Goal: Transaction & Acquisition: Purchase product/service

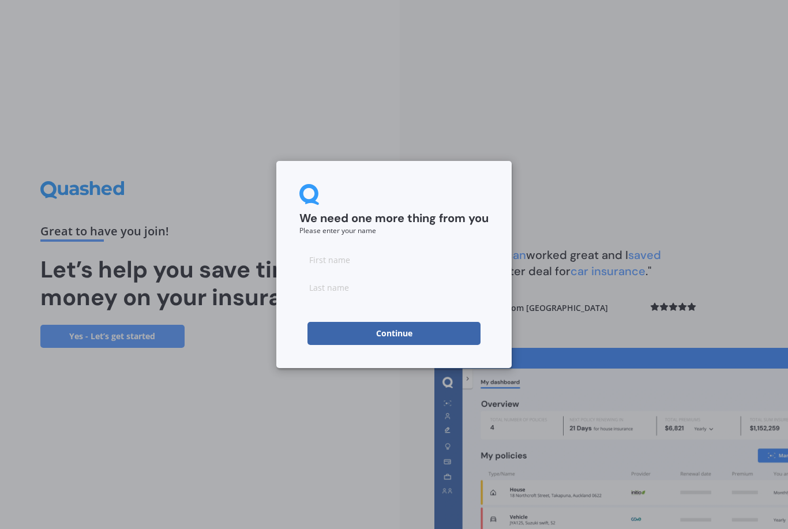
click at [425, 264] on input at bounding box center [393, 259] width 189 height 23
type input "[PERSON_NAME]"
click at [461, 332] on button "Continue" at bounding box center [393, 333] width 173 height 23
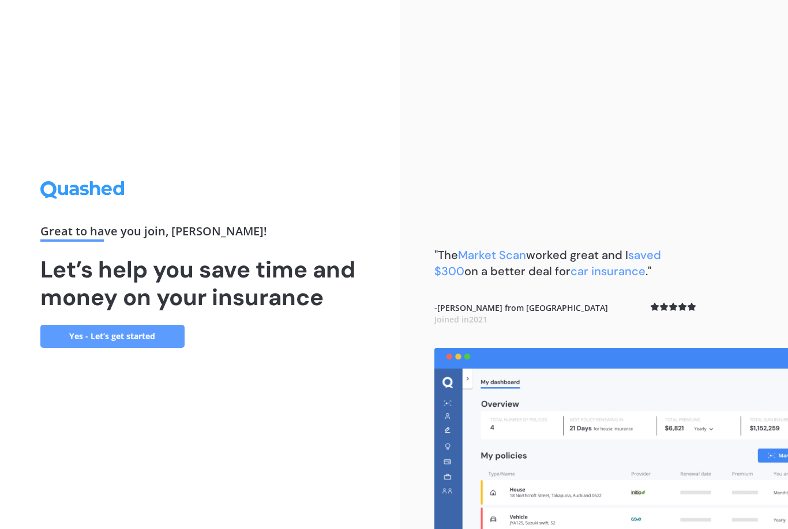
click at [161, 344] on link "Yes - Let’s get started" at bounding box center [112, 336] width 144 height 23
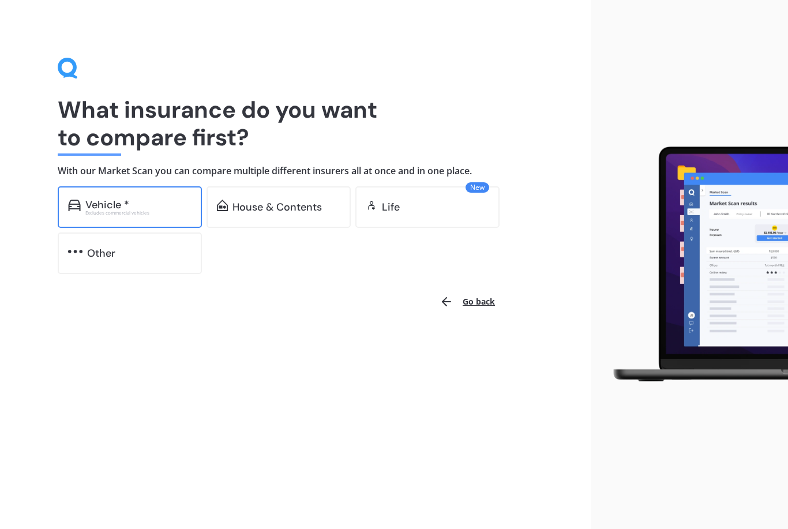
click at [163, 215] on div "Vehicle * Excludes commercial vehicles" at bounding box center [130, 207] width 144 height 42
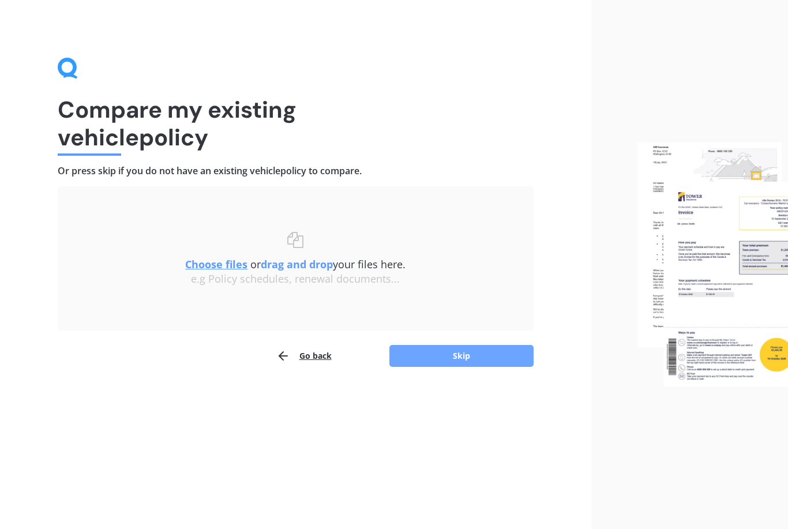
click at [465, 357] on button "Skip" at bounding box center [461, 356] width 144 height 22
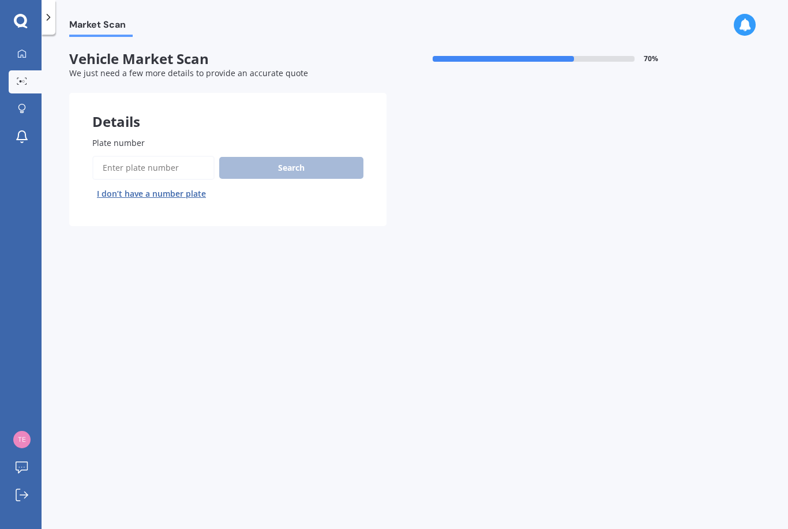
click at [187, 166] on input "Plate number" at bounding box center [153, 168] width 122 height 24
type input "Has532"
click at [335, 163] on button "Search" at bounding box center [291, 168] width 144 height 22
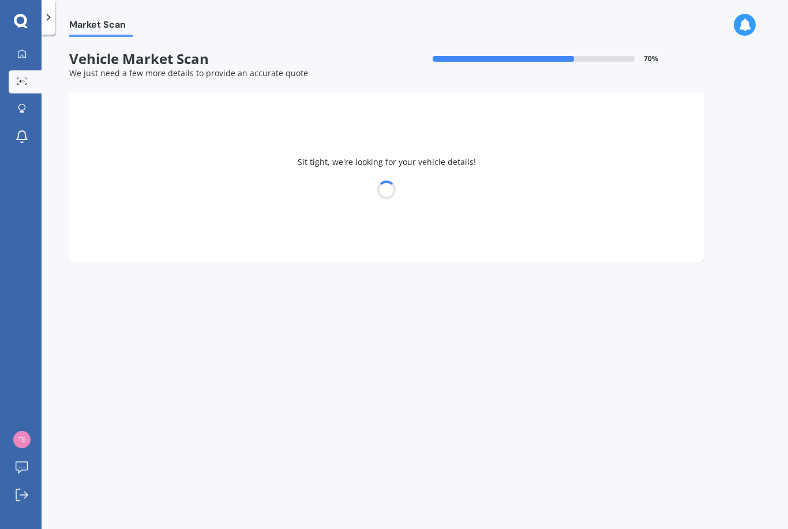
select select "HONDA"
select select "EDIX"
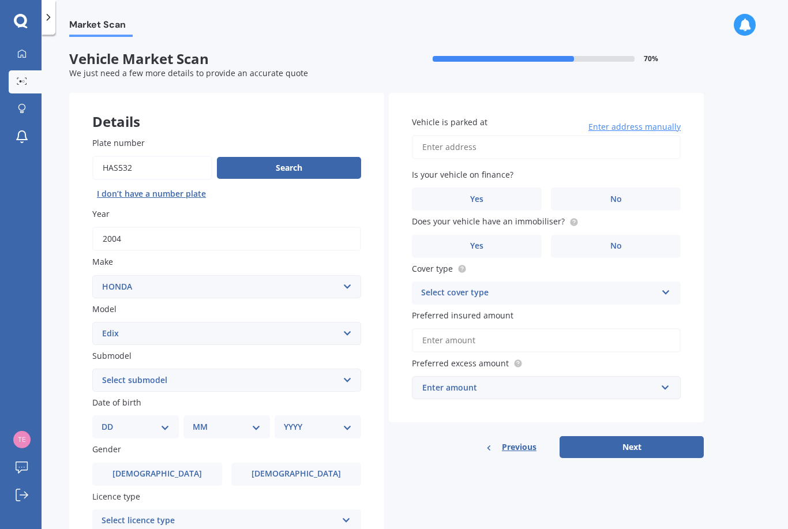
click at [185, 162] on input "Plate number" at bounding box center [152, 168] width 120 height 24
type input "Has632"
click at [333, 167] on button "Search" at bounding box center [289, 168] width 144 height 22
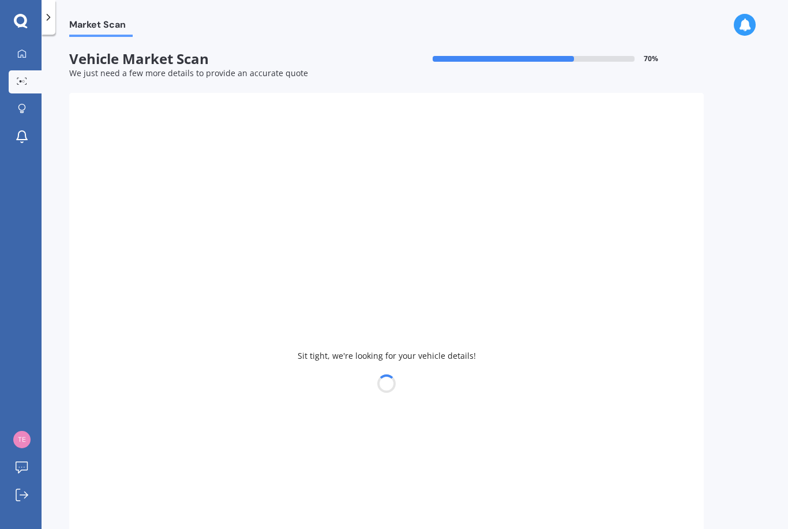
type input "2013"
select select "JAZZ"
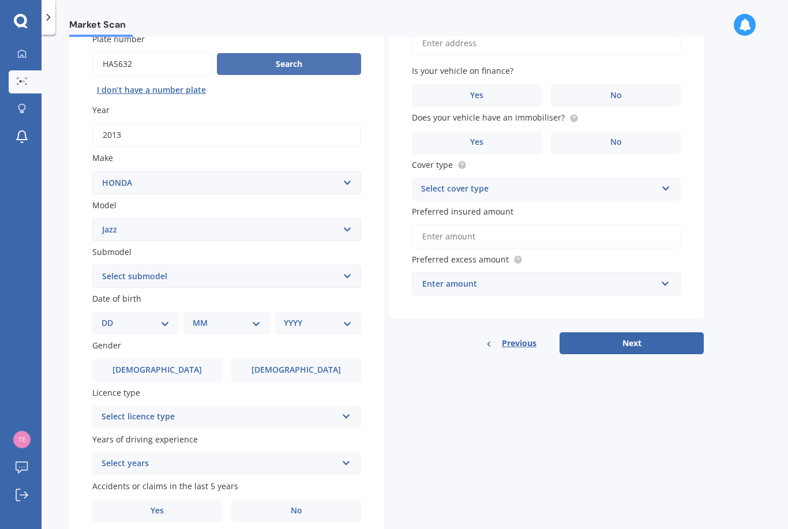
scroll to position [103, 0]
click at [350, 411] on icon at bounding box center [346, 415] width 10 height 8
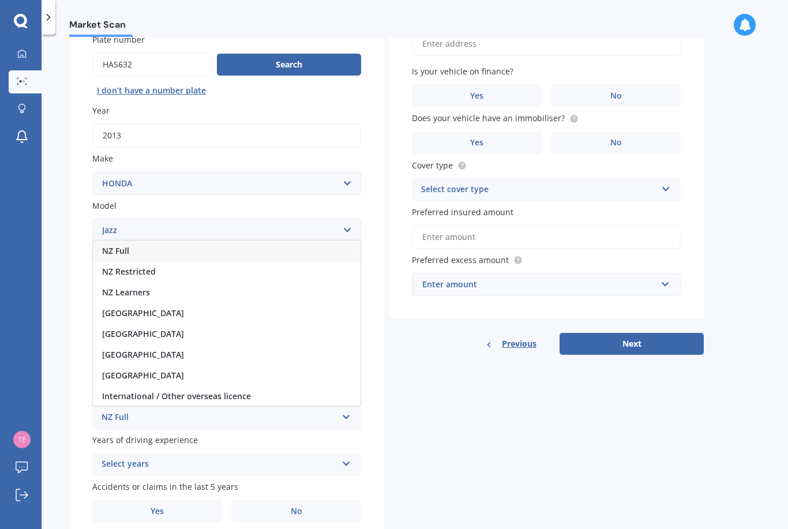
click at [181, 241] on div "NZ Full" at bounding box center [227, 251] width 268 height 21
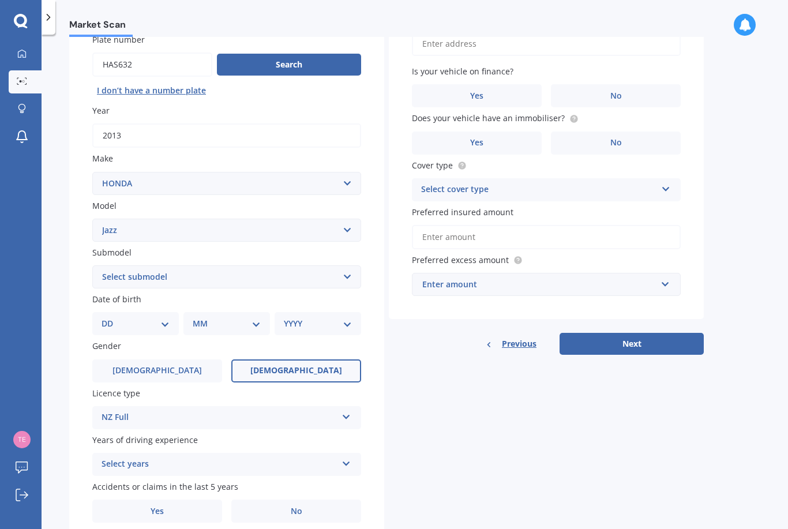
click at [295, 369] on label "[DEMOGRAPHIC_DATA]" at bounding box center [296, 370] width 130 height 23
click at [0, 0] on input "[DEMOGRAPHIC_DATA]" at bounding box center [0, 0] width 0 height 0
click at [167, 317] on select "DD 01 02 03 04 05 06 07 08 09 10 11 12 13 14 15 16 17 18 19 20 21 22 23 24 25 2…" at bounding box center [136, 323] width 68 height 13
select select "08"
click at [238, 321] on select "MM 01 02 03 04 05 06 07 08 09 10 11 12" at bounding box center [228, 323] width 63 height 13
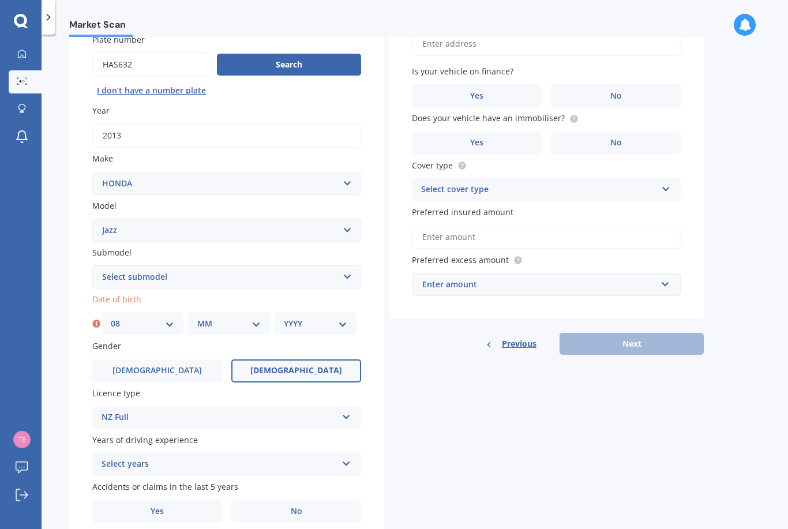
select select "08"
click at [320, 317] on select "YYYY 2025 2024 2023 2022 2021 2020 2019 2018 2017 2016 2015 2014 2013 2012 2011…" at bounding box center [315, 323] width 63 height 13
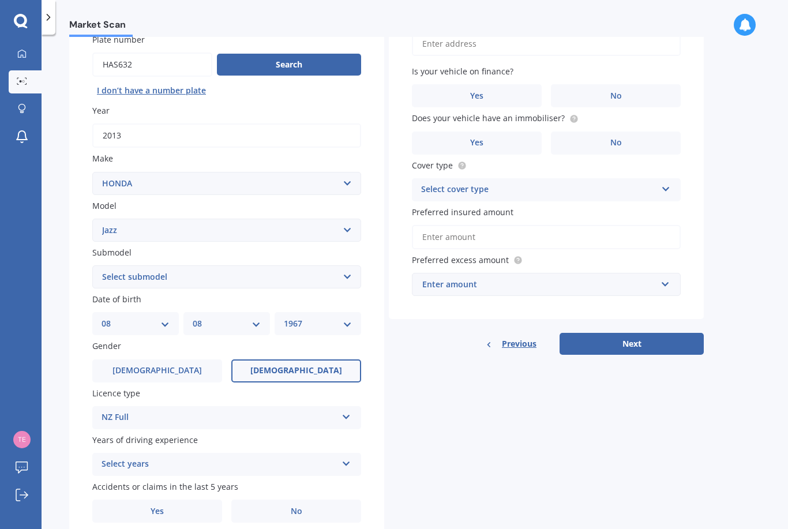
click at [336, 321] on select "YYYY 2025 2024 2023 2022 2021 2020 2019 2018 2017 2016 2015 2014 2013 2012 2011…" at bounding box center [318, 323] width 68 height 13
select select "1969"
click at [339, 459] on div "Select years 5 or more years 4 years 3 years 2 years 1 year" at bounding box center [226, 464] width 269 height 23
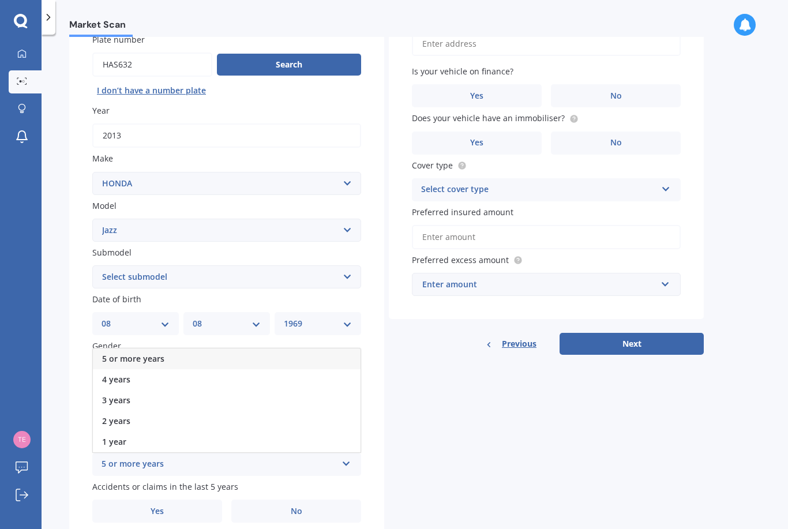
click at [332, 354] on div "5 or more years" at bounding box center [227, 358] width 268 height 21
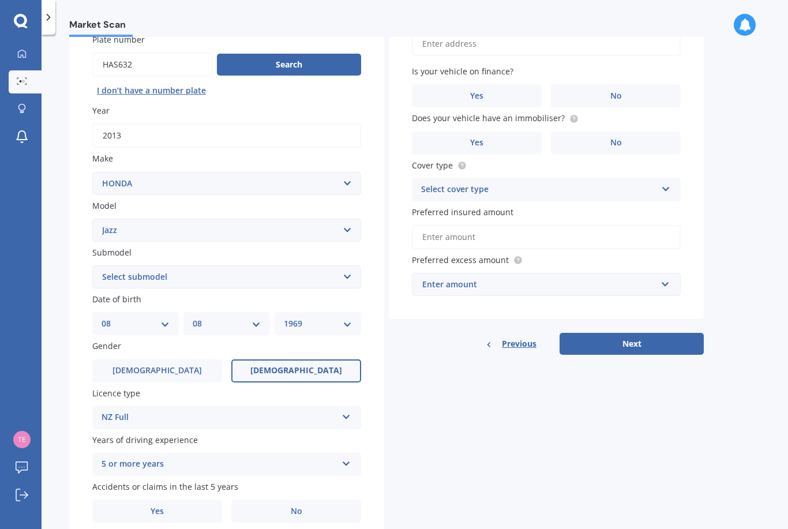
scroll to position [37, 0]
click at [179, 500] on label "Yes" at bounding box center [157, 511] width 130 height 23
click at [0, 0] on input "Yes" at bounding box center [0, 0] width 0 height 0
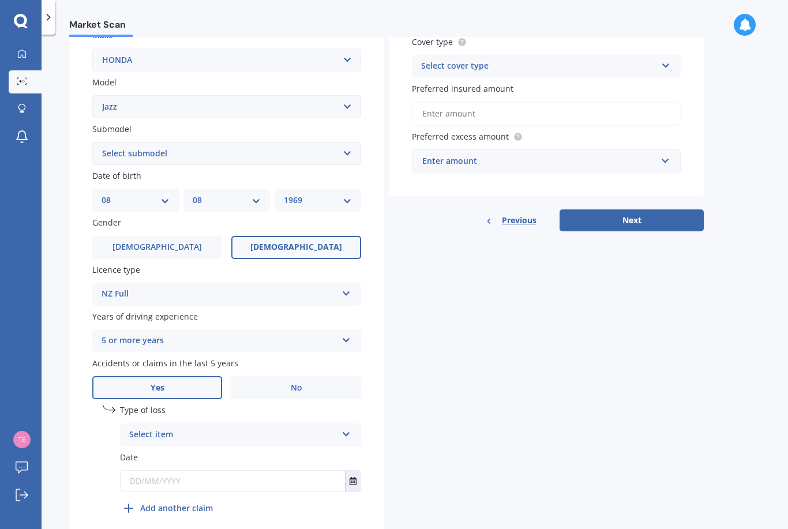
scroll to position [226, 0]
click at [327, 377] on label "No" at bounding box center [296, 388] width 130 height 23
click at [0, 0] on input "No" at bounding box center [0, 0] width 0 height 0
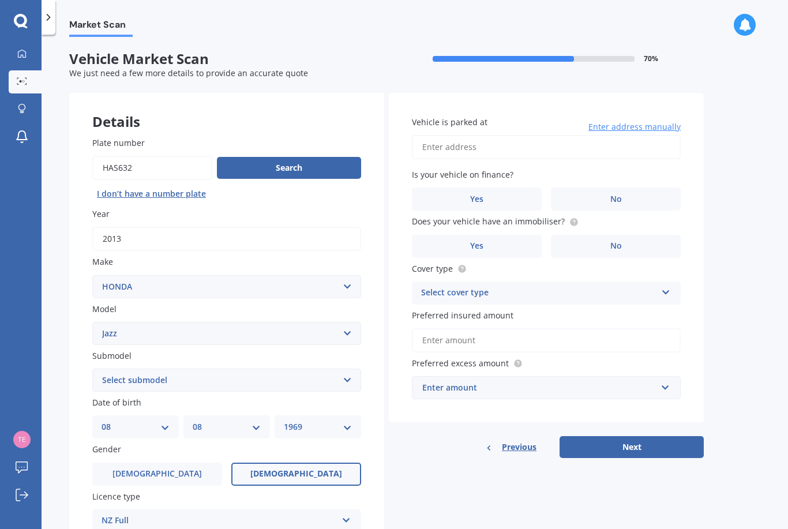
scroll to position [0, 0]
click at [645, 187] on label "No" at bounding box center [616, 198] width 130 height 23
click at [0, 0] on input "No" at bounding box center [0, 0] width 0 height 0
click at [638, 135] on input "Vehicle is parked at" at bounding box center [546, 147] width 269 height 24
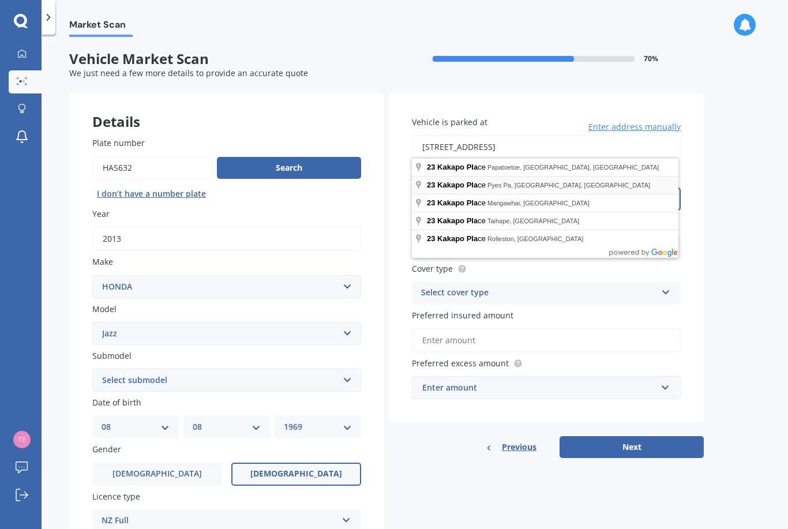
type input "[STREET_ADDRESS]"
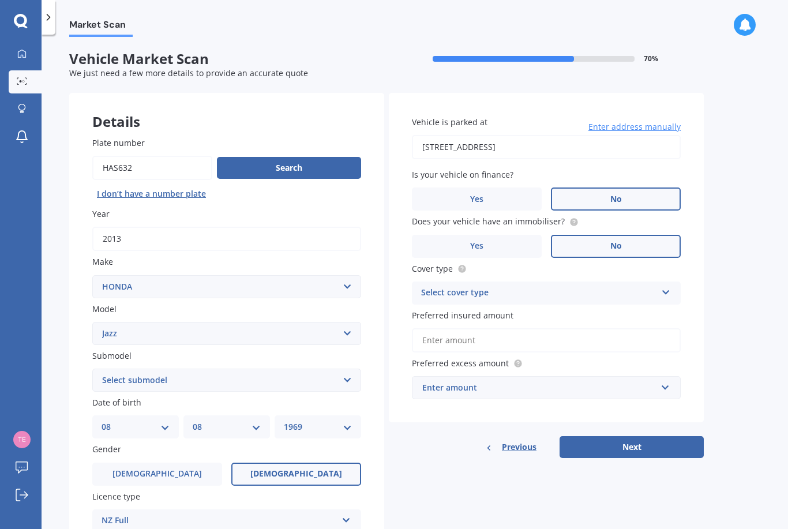
click at [634, 235] on label "No" at bounding box center [616, 246] width 130 height 23
click at [0, 0] on input "No" at bounding box center [0, 0] width 0 height 0
click at [656, 286] on div "Select cover type" at bounding box center [538, 293] width 235 height 14
click at [571, 305] on div "Comprehensive" at bounding box center [546, 315] width 268 height 21
click at [665, 377] on input "text" at bounding box center [542, 388] width 258 height 22
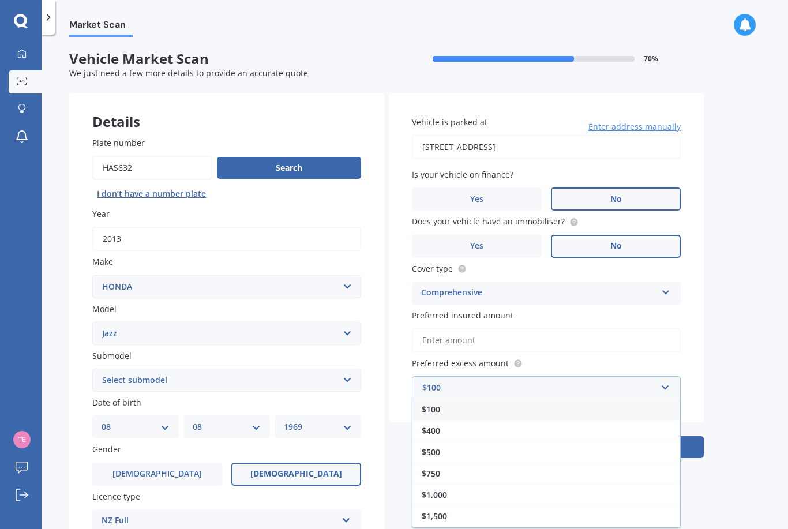
click at [610, 399] on div "$100" at bounding box center [546, 409] width 268 height 21
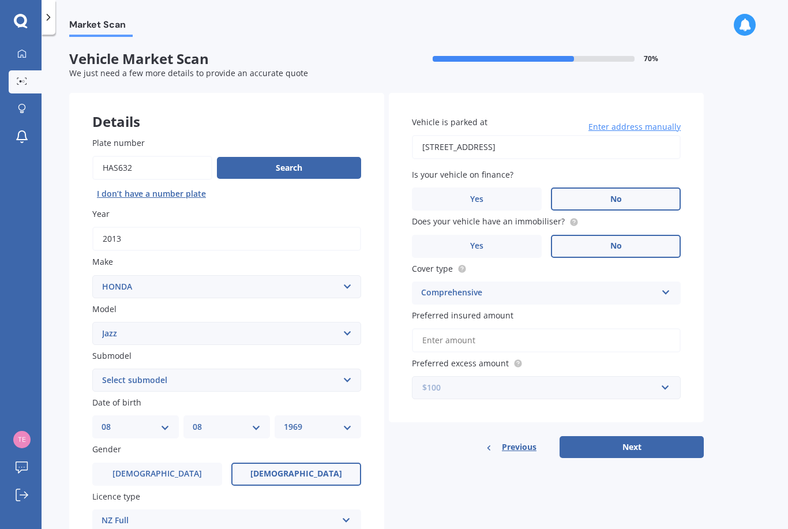
click at [669, 377] on input "text" at bounding box center [542, 388] width 258 height 22
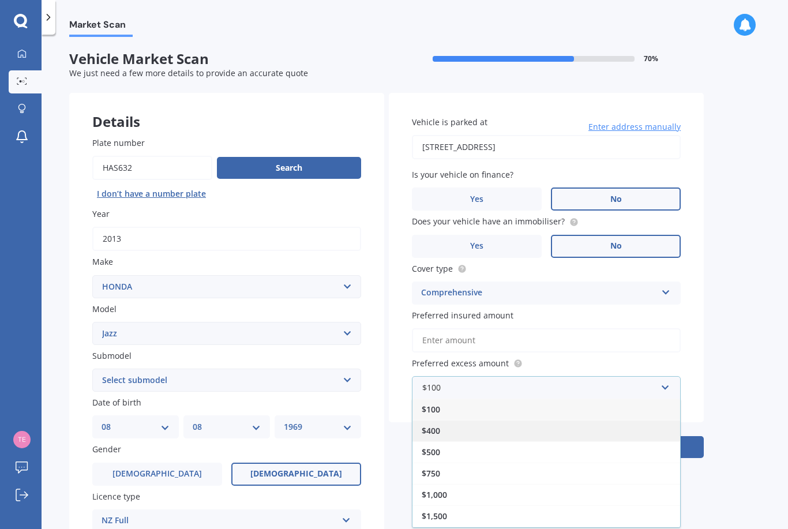
click at [602, 420] on div "$400" at bounding box center [546, 430] width 268 height 21
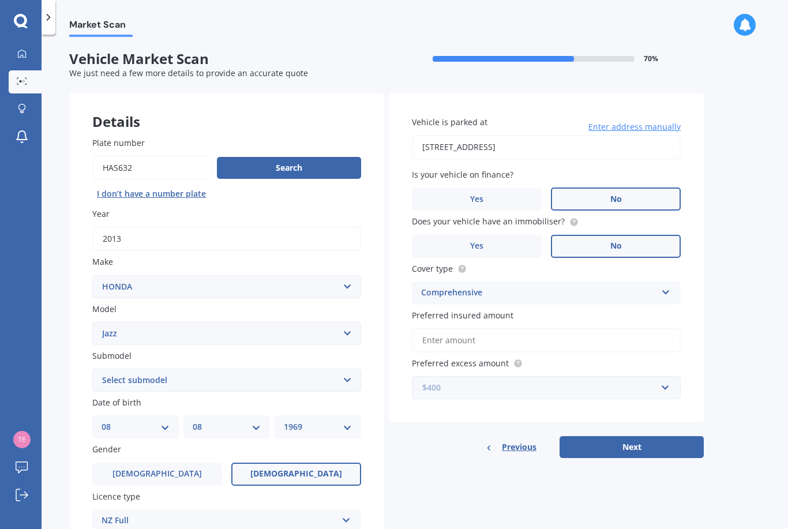
click at [664, 377] on input "text" at bounding box center [542, 388] width 258 height 22
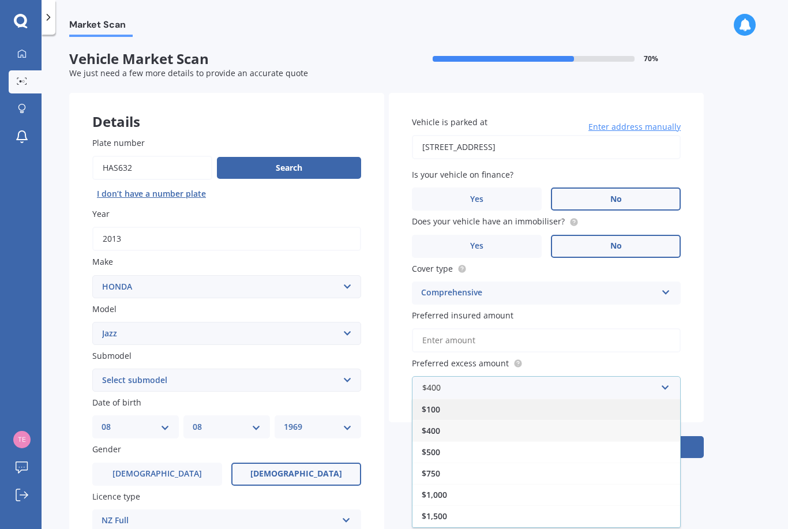
click at [569, 399] on div "$100" at bounding box center [546, 409] width 268 height 21
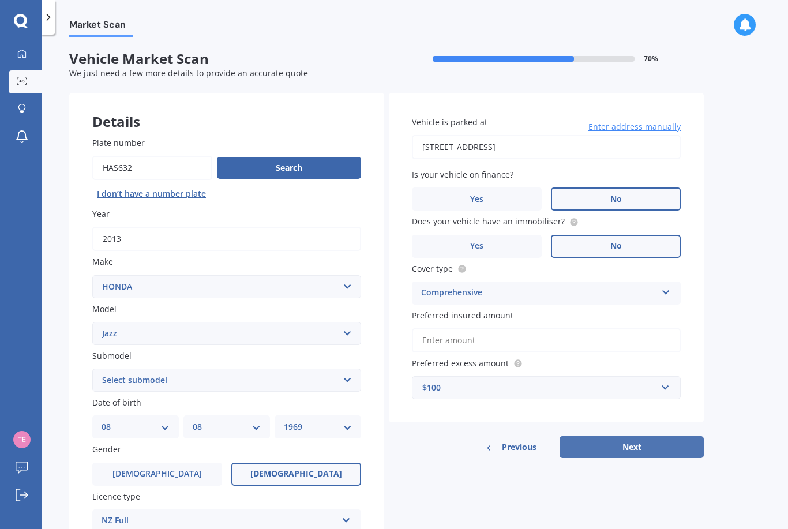
click at [628, 436] on button "Next" at bounding box center [631, 447] width 144 height 22
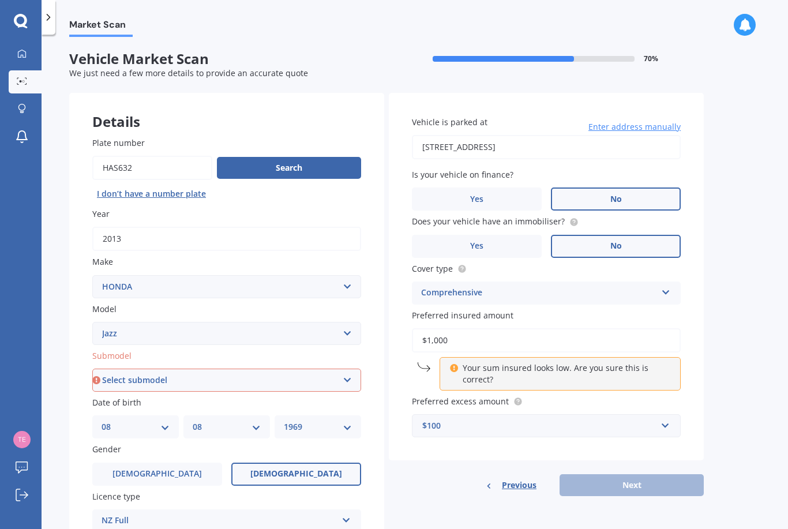
type input "$10,000"
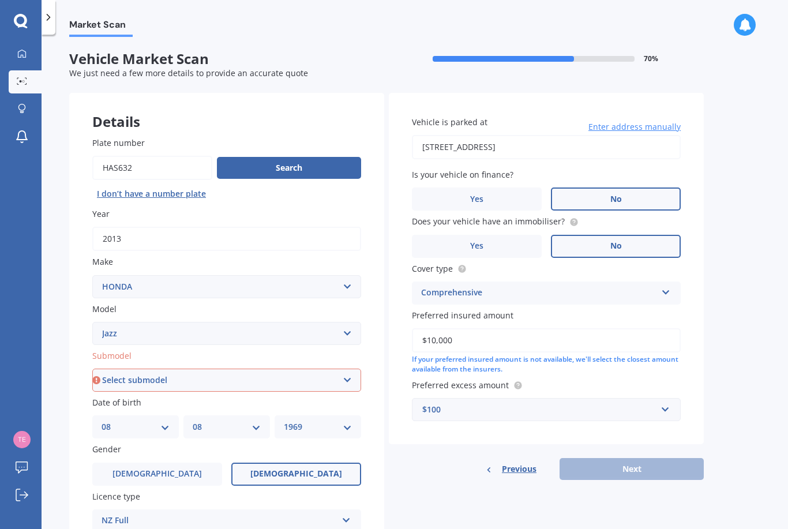
click at [633, 458] on div "Previous Next" at bounding box center [546, 469] width 315 height 22
click at [644, 458] on div "Previous Next" at bounding box center [546, 469] width 315 height 22
click at [663, 399] on input "text" at bounding box center [542, 410] width 258 height 22
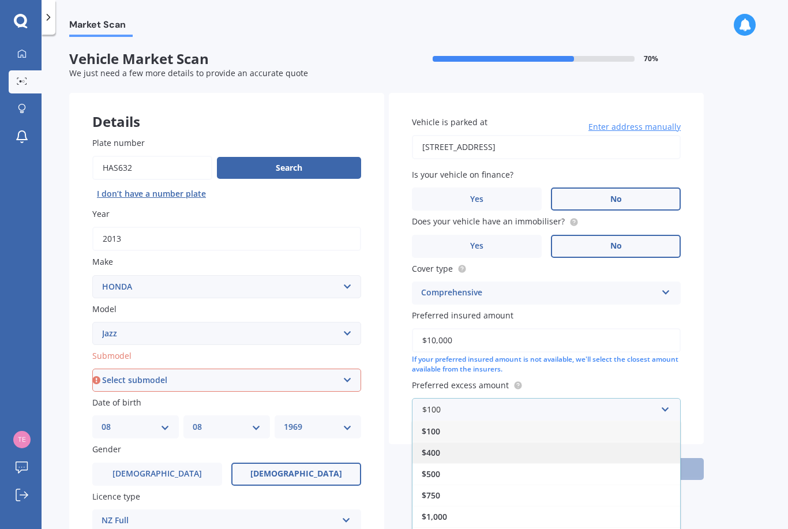
click at [569, 442] on div "$400" at bounding box center [546, 452] width 268 height 21
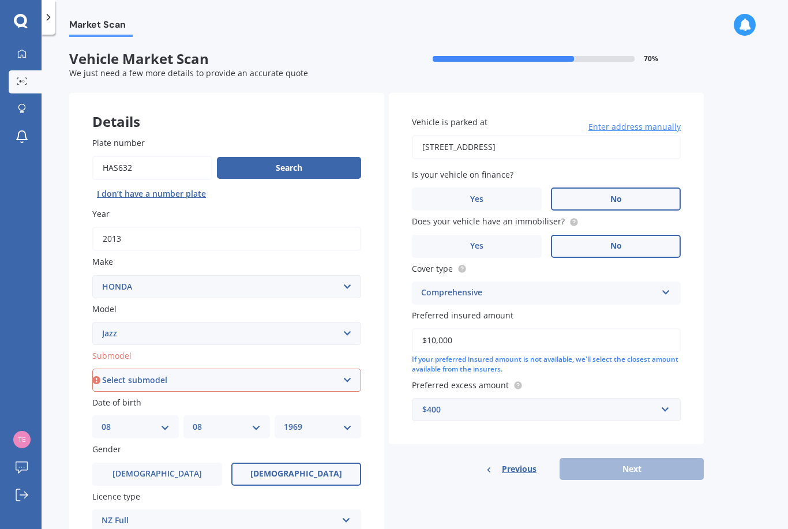
click at [626, 458] on div "Previous Next" at bounding box center [546, 469] width 315 height 22
click at [343, 375] on select "Select submodel (all other) 1.3 1.5 Sports Crosstar 1.5P Hatchback RS S" at bounding box center [226, 380] width 269 height 23
